Goal: Find specific fact: Find specific fact

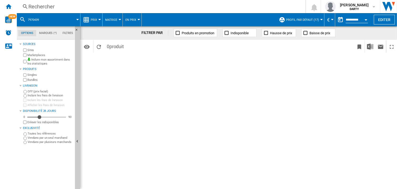
click at [366, 17] on button "Open calendar" at bounding box center [365, 18] width 9 height 9
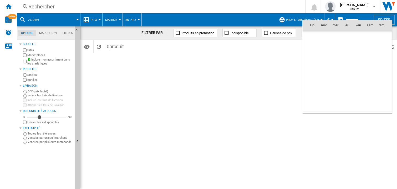
scroll to position [2505, 0]
click at [380, 49] on span "5" at bounding box center [381, 48] width 11 height 11
type input "**********"
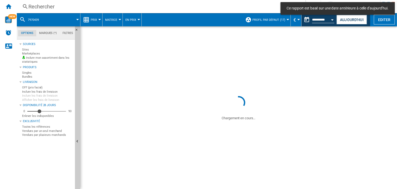
click at [37, 8] on div "Rechercher" at bounding box center [159, 6] width 263 height 7
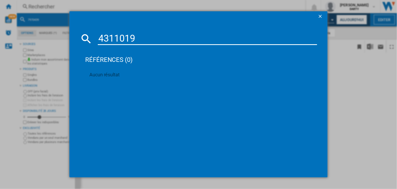
click at [129, 34] on input "4311019" at bounding box center [207, 38] width 219 height 13
paste input "7864191"
type input "7864191"
